Goal: Navigation & Orientation: Find specific page/section

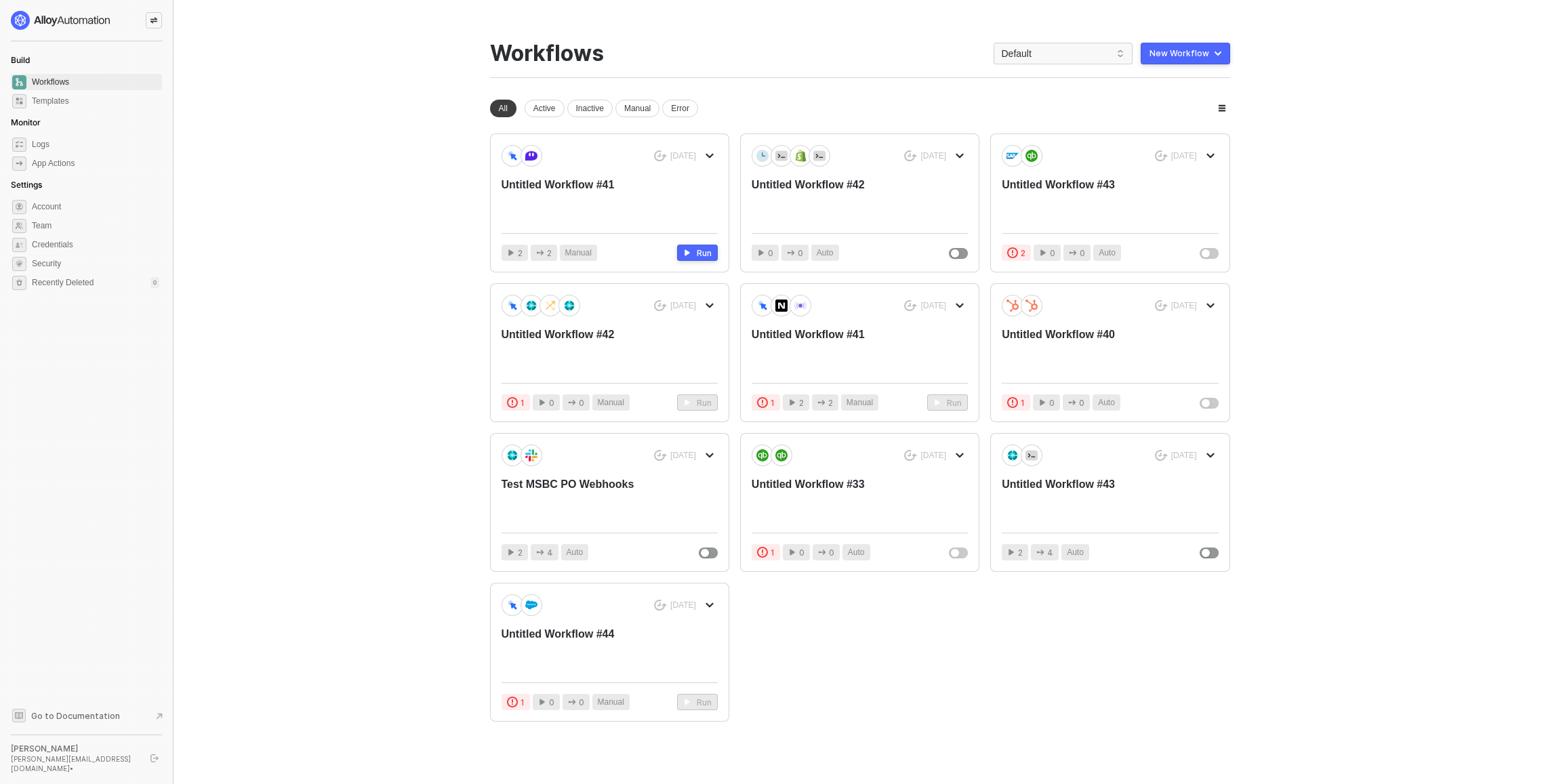
click at [157, 30] on div "Build Workflows Templates Monitor Logs App Actions Settings Account Team Creden…" at bounding box center [86, 152] width 151 height 283
click at [157, 27] on div at bounding box center [153, 20] width 16 height 16
